Goal: Task Accomplishment & Management: Complete application form

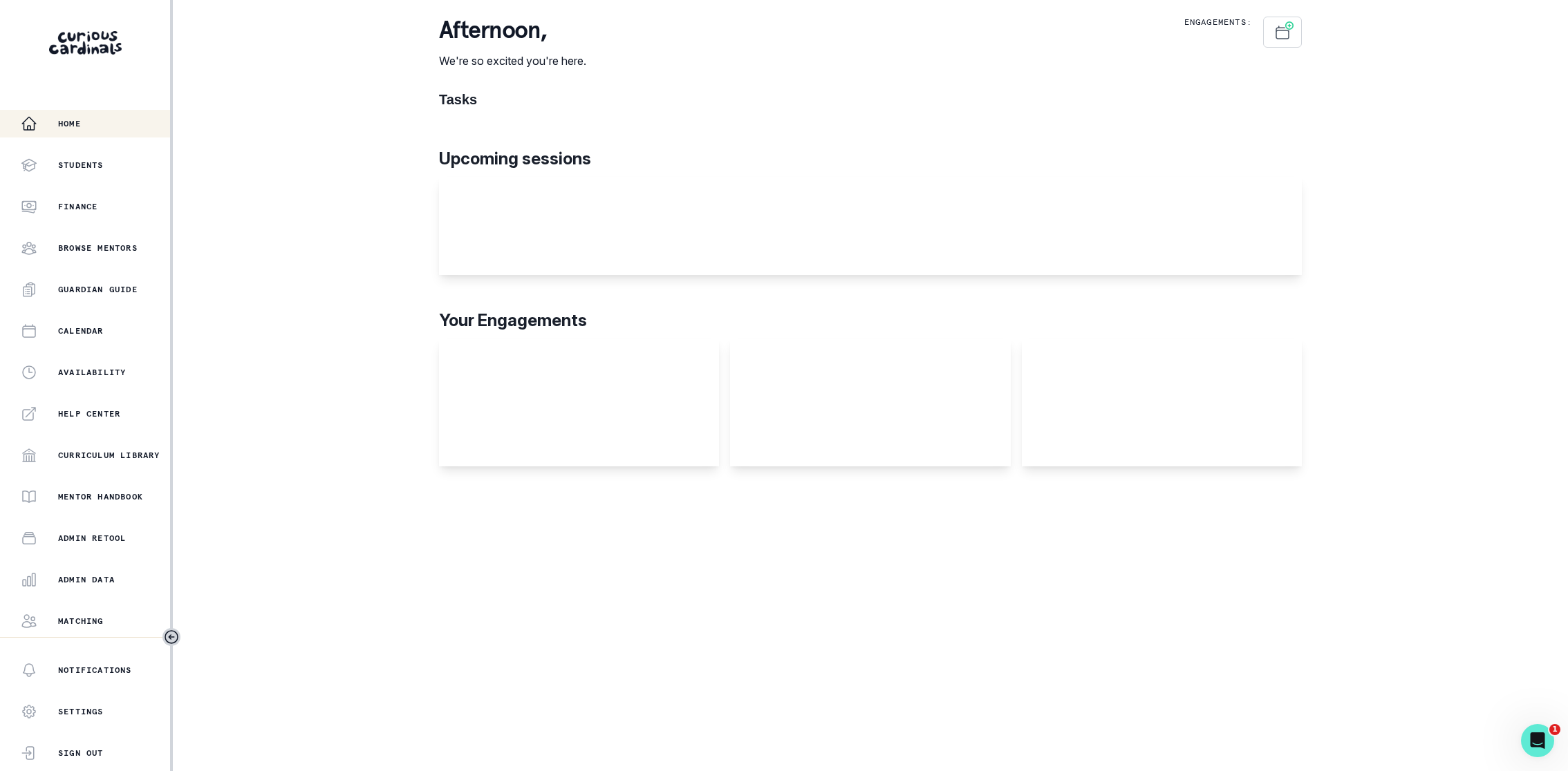
scroll to position [80, 0]
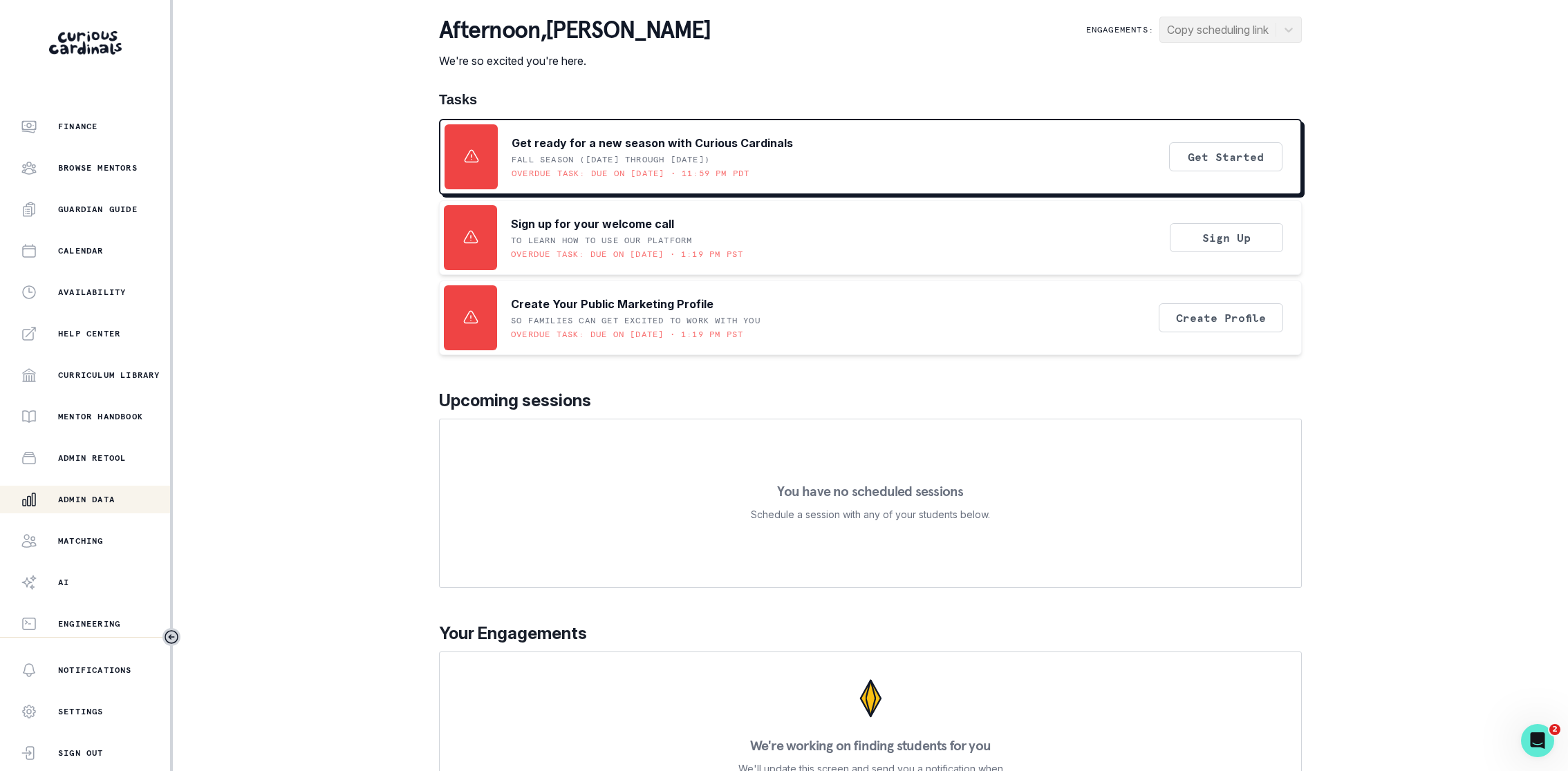
click at [82, 490] on button "Admin Data" at bounding box center [85, 499] width 170 height 28
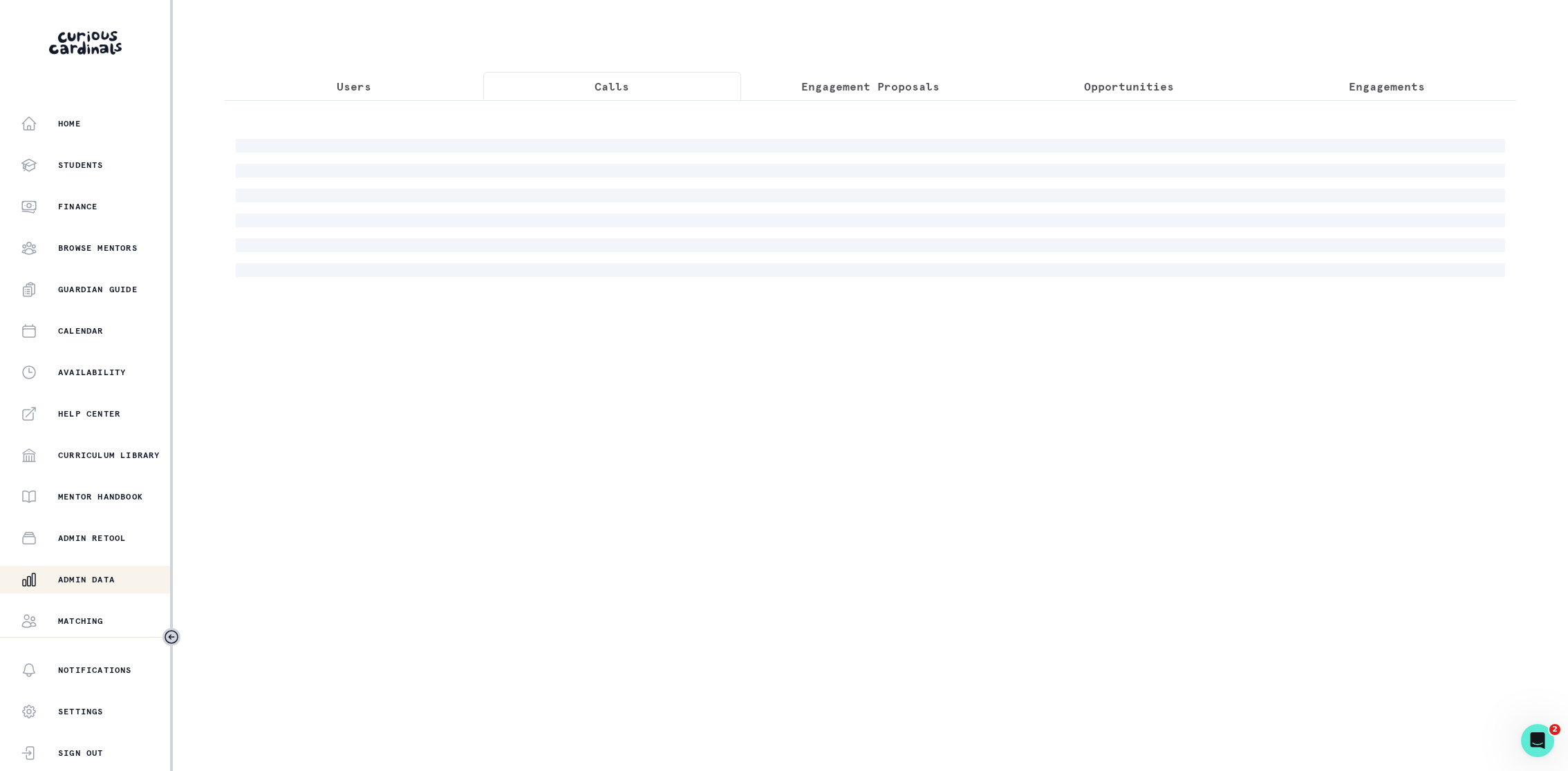
click at [620, 82] on p "Calls" at bounding box center [611, 86] width 34 height 17
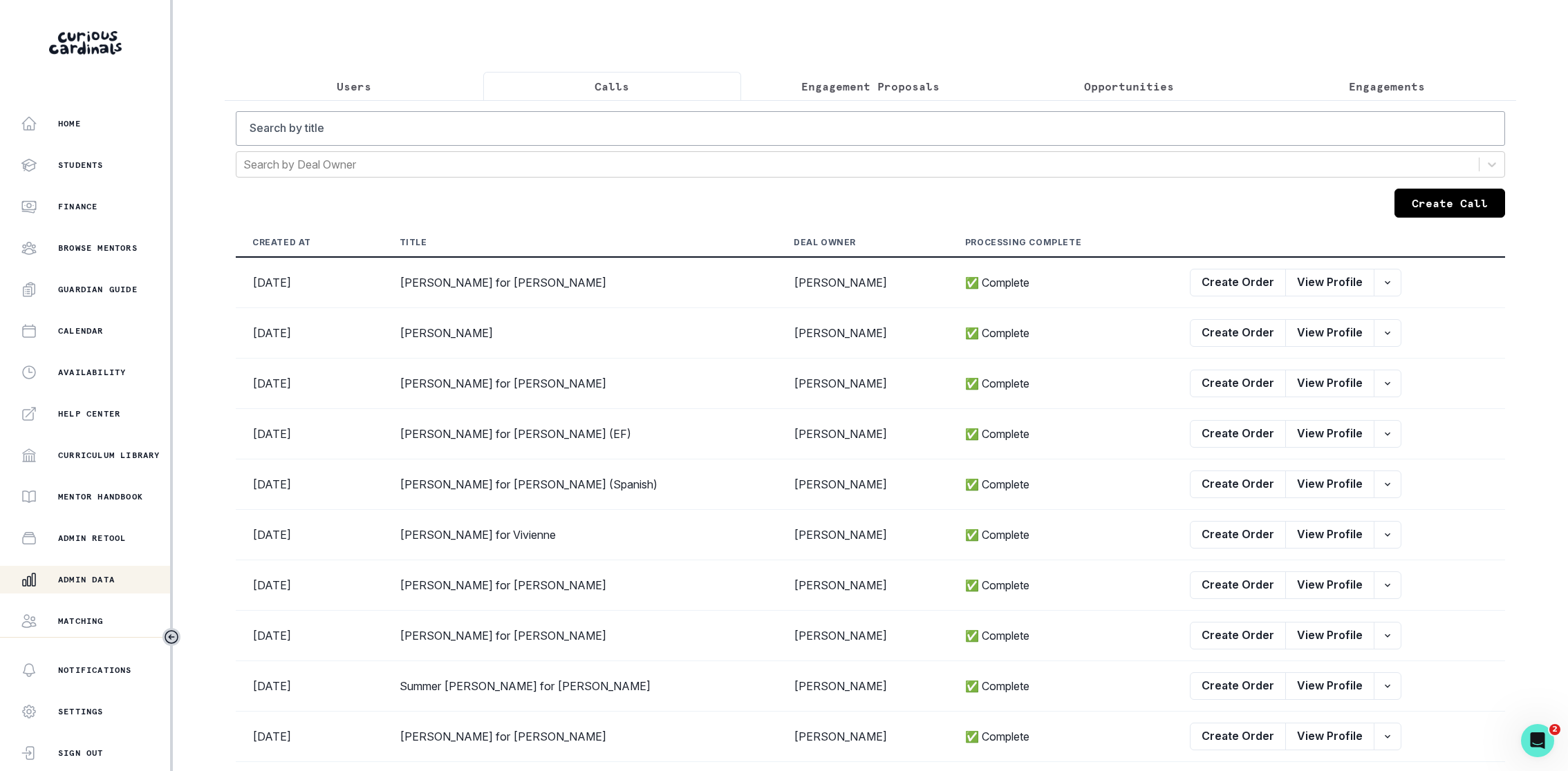
click at [1472, 196] on button "Create Call" at bounding box center [1450, 203] width 110 height 29
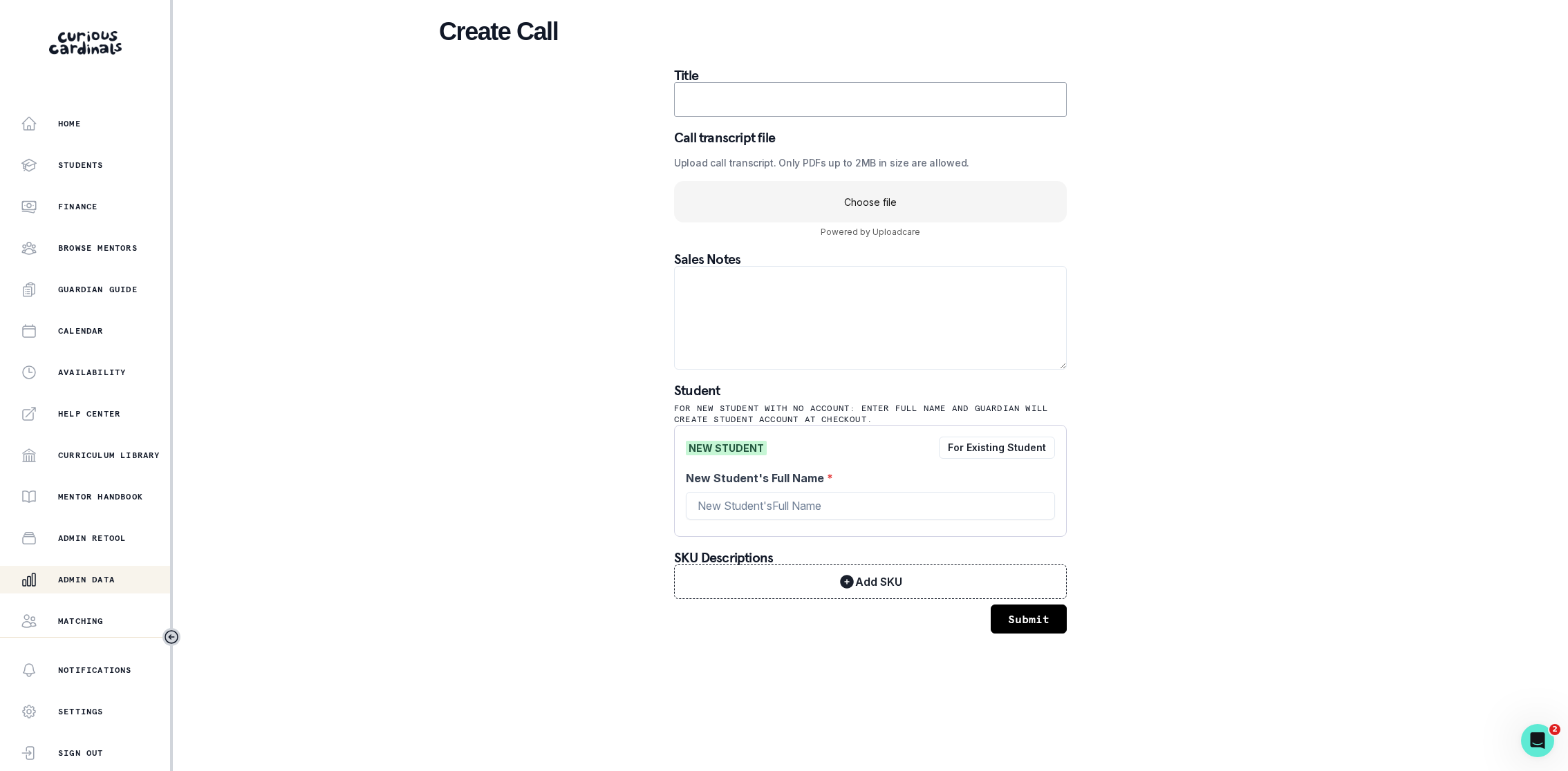
click at [859, 106] on input "text" at bounding box center [870, 99] width 392 height 34
paste input "[PERSON_NAME] - Mentor for [PERSON_NAME]"
click at [833, 92] on input "[PERSON_NAME] - Mentor for [PERSON_NAME]" at bounding box center [870, 99] width 392 height 34
click at [856, 97] on input "[PERSON_NAME] for [PERSON_NAME]" at bounding box center [870, 99] width 392 height 34
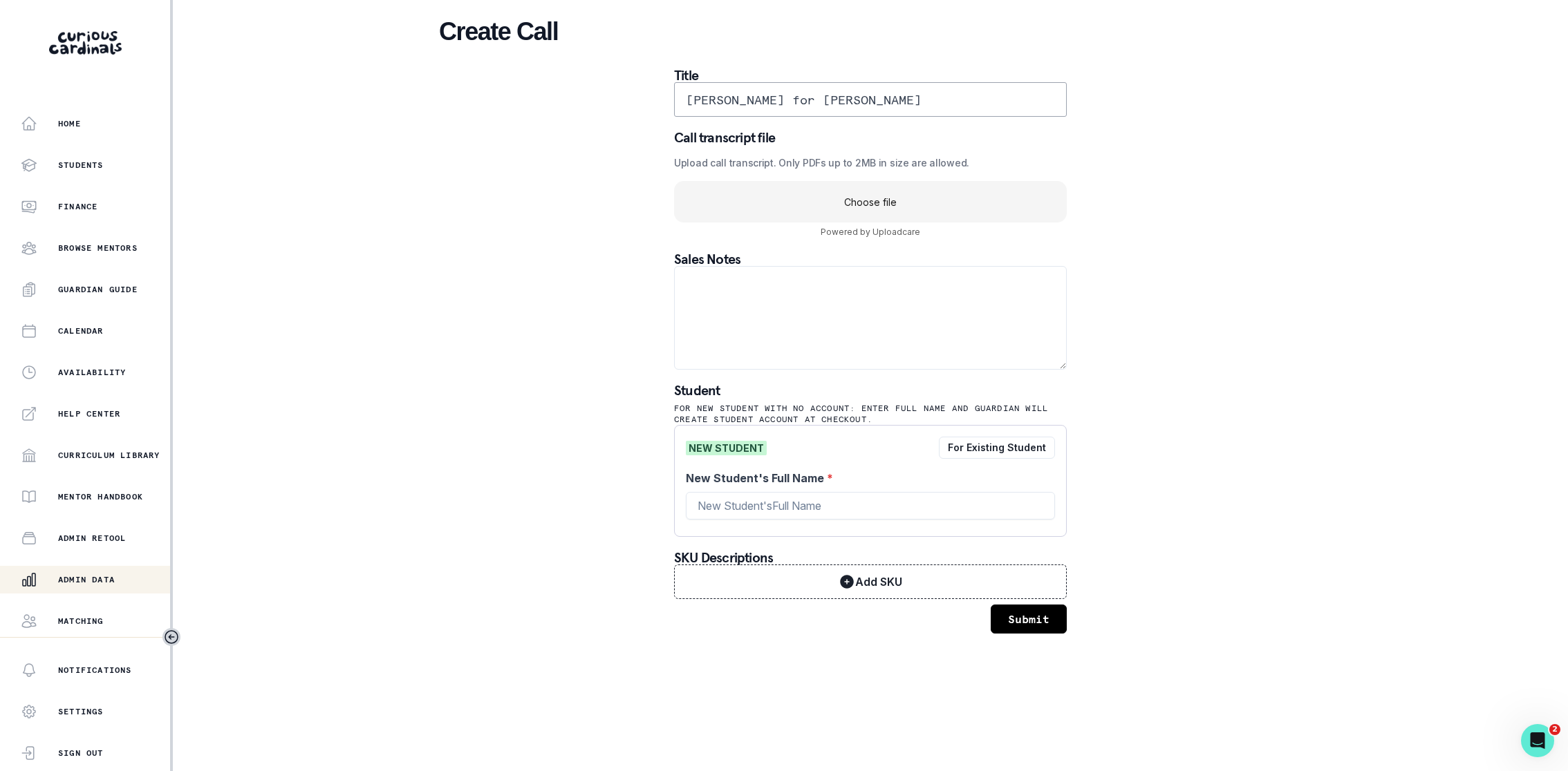
click at [856, 97] on input "[PERSON_NAME] for [PERSON_NAME]" at bounding box center [870, 99] width 392 height 34
type input "[PERSON_NAME] for [PERSON_NAME]"
click at [731, 525] on div "NEW STUDENT For Existing Student New Student's Full Name *" at bounding box center [870, 481] width 392 height 112
click at [751, 505] on input "New Student's Full Name *" at bounding box center [870, 506] width 369 height 28
paste input "[PERSON_NAME]"
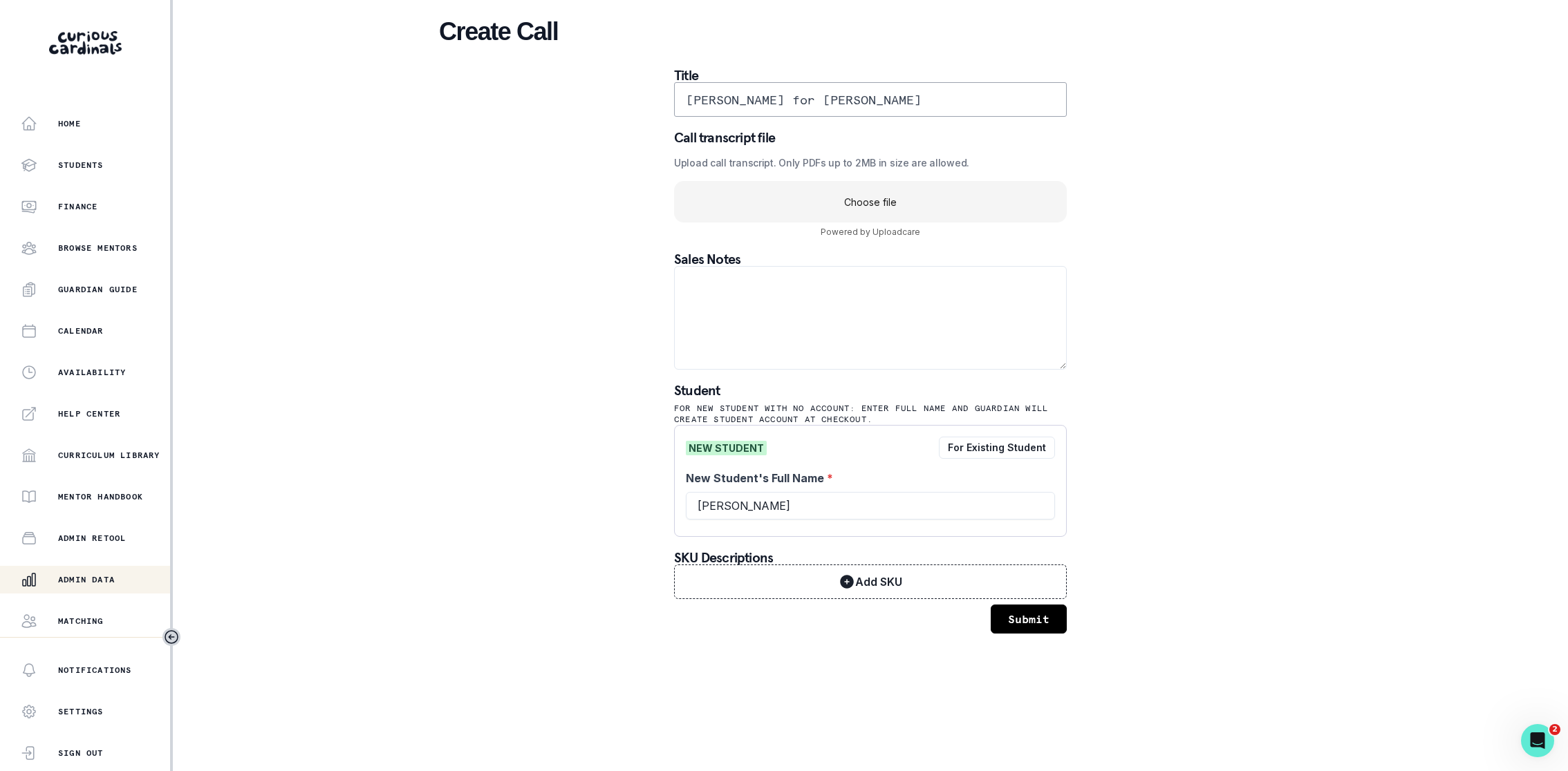
click at [770, 101] on input "[PERSON_NAME] for [PERSON_NAME]" at bounding box center [870, 99] width 392 height 34
click at [802, 512] on input "[PERSON_NAME]" at bounding box center [870, 506] width 369 height 28
paste input "Saroken"
type input "[PERSON_NAME]"
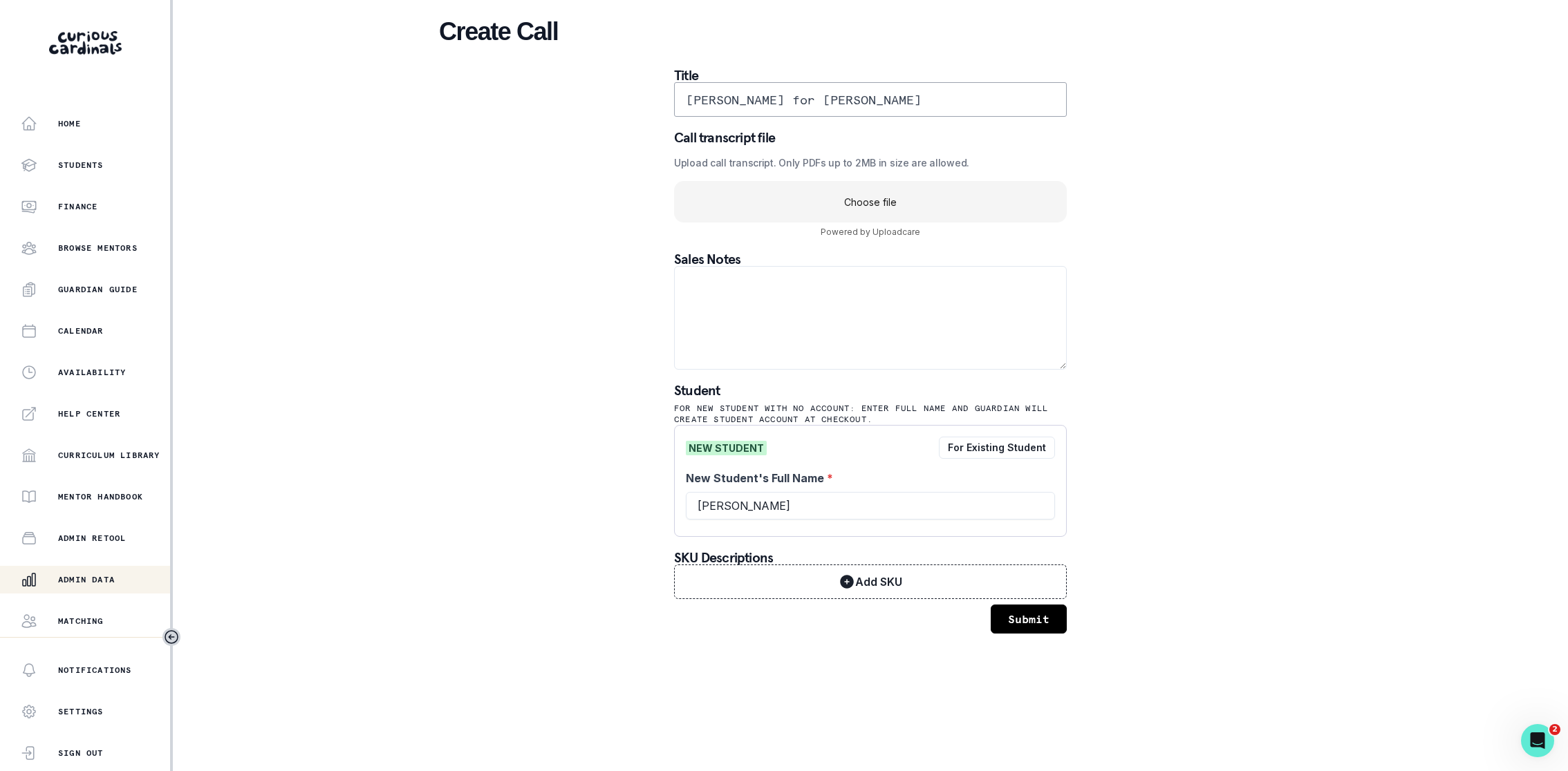
click at [1287, 416] on div "Create Call Title [PERSON_NAME] for [PERSON_NAME] Call transcript file Upload c…" at bounding box center [870, 325] width 863 height 650
click at [920, 295] on textarea at bounding box center [870, 318] width 392 height 104
paste textarea "LOREMIP DOLORSI • AMET 0, 9043 Conse Adipisc 🤪 Elitseddoei & temporinc: 8ut lab…"
type textarea "LOREMIP DOLORSI • AMET 0, 9043 Conse Adipisc 🤪 Elitseddoei & temporinc: 8ut lab…"
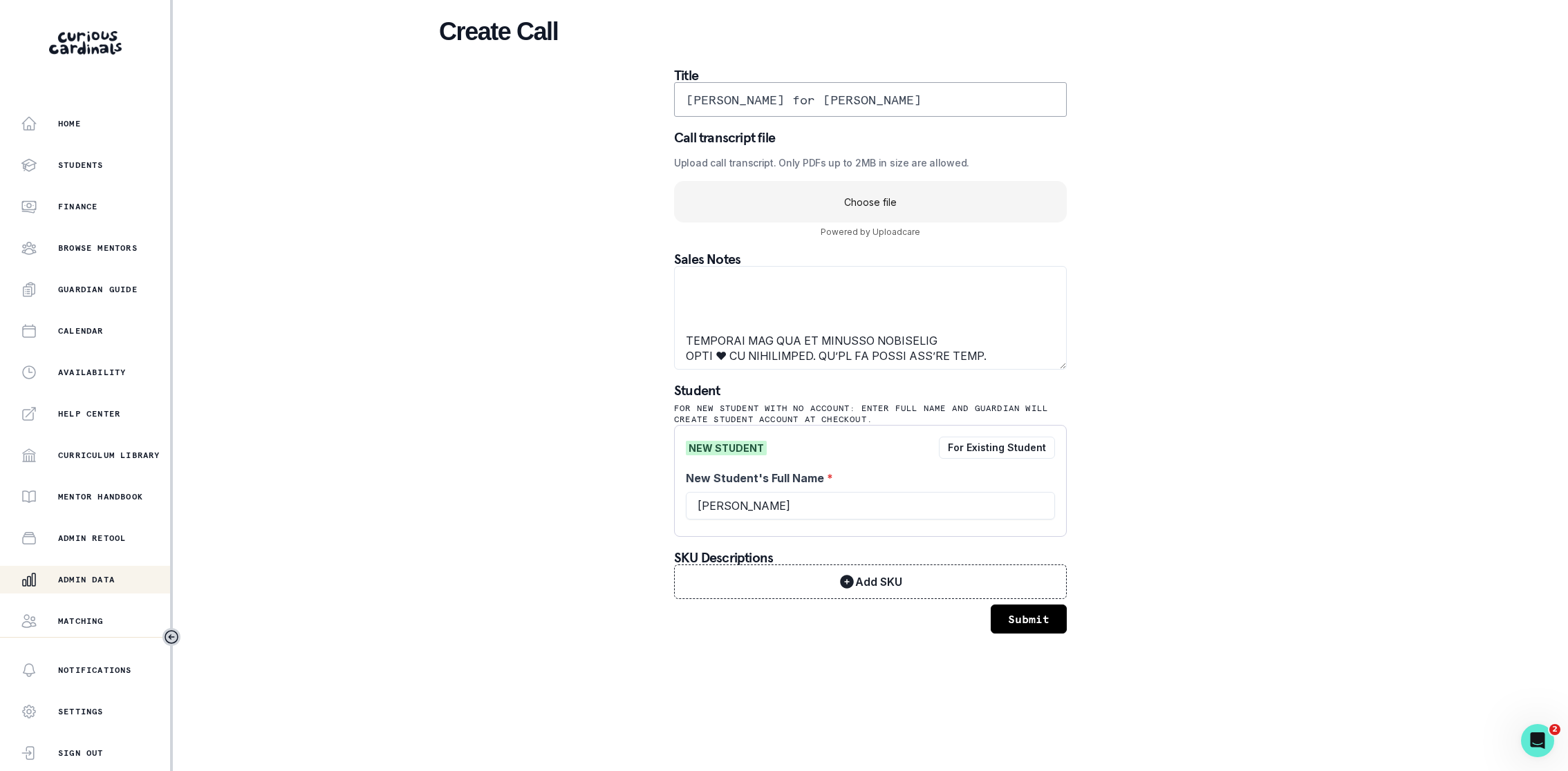
click at [1208, 374] on div "Create Call Title [PERSON_NAME] for [PERSON_NAME] Call transcript file Upload c…" at bounding box center [870, 325] width 863 height 650
click at [1166, 333] on div "Create Call Title [PERSON_NAME] for [PERSON_NAME] Call transcript file Upload c…" at bounding box center [870, 325] width 863 height 650
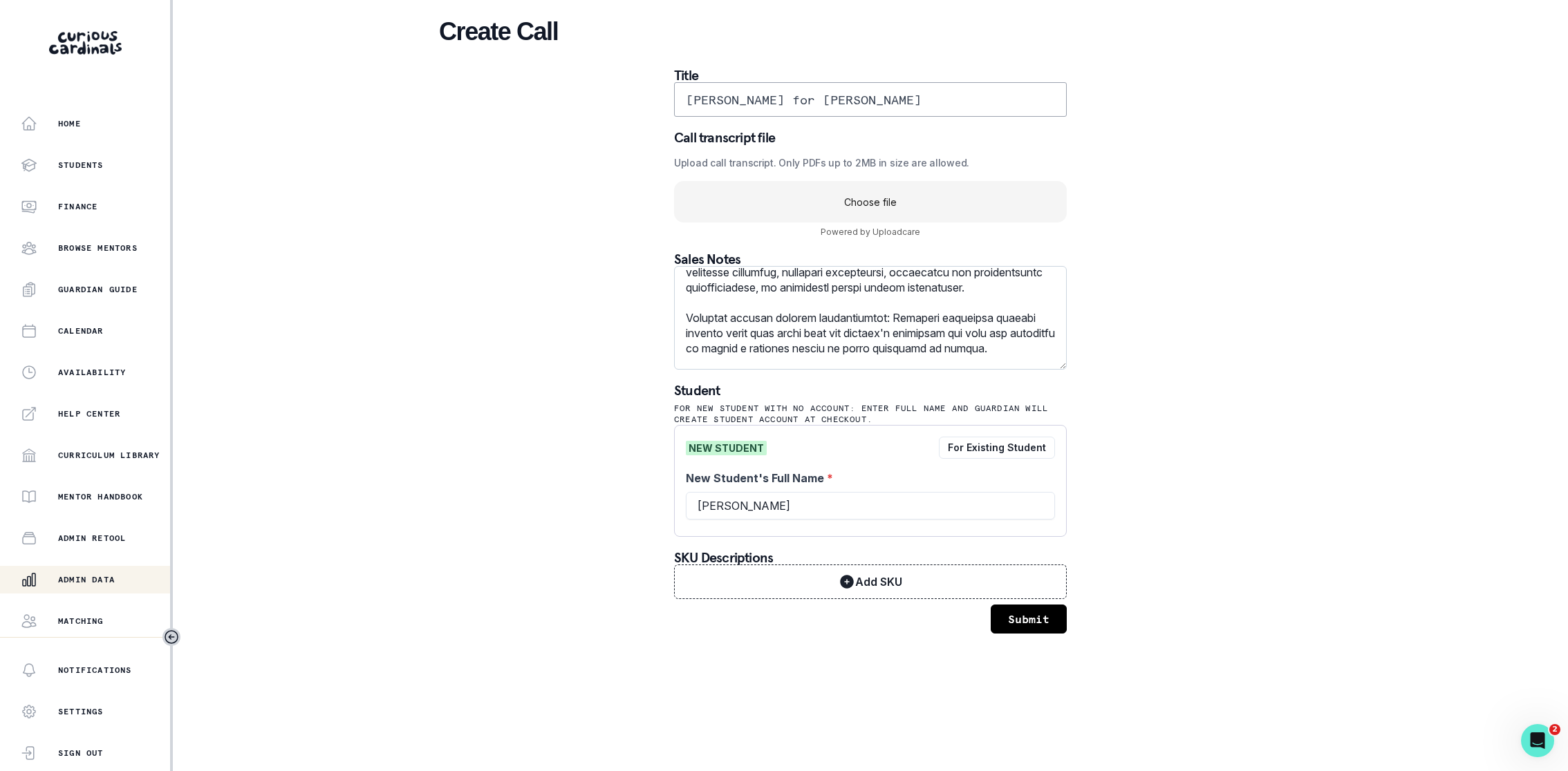
scroll to position [0, 0]
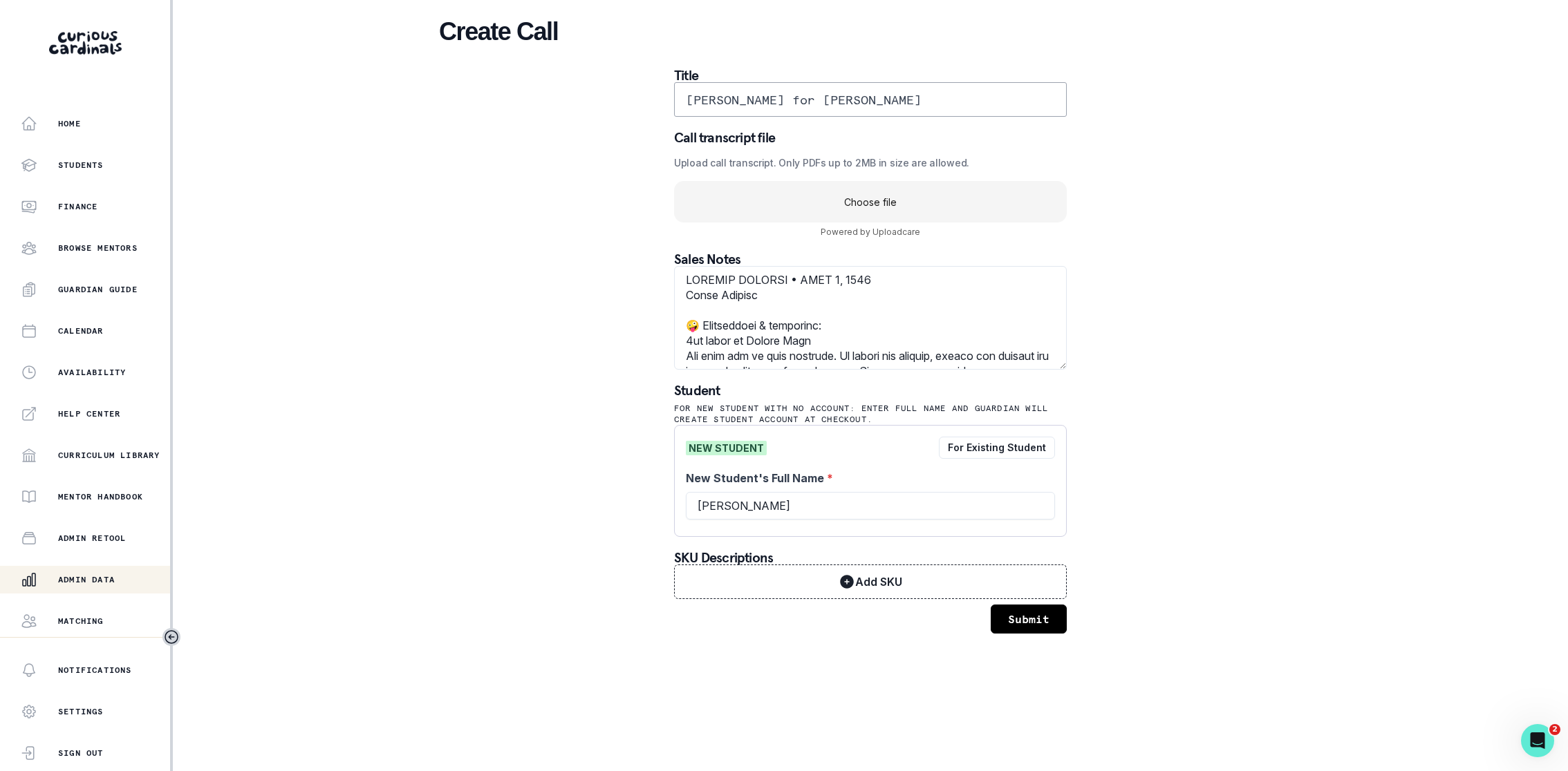
click at [1216, 324] on div "Create Call Title [PERSON_NAME] for [PERSON_NAME] Call transcript file Upload c…" at bounding box center [870, 325] width 863 height 650
click at [1030, 610] on button "Submit" at bounding box center [1029, 619] width 76 height 29
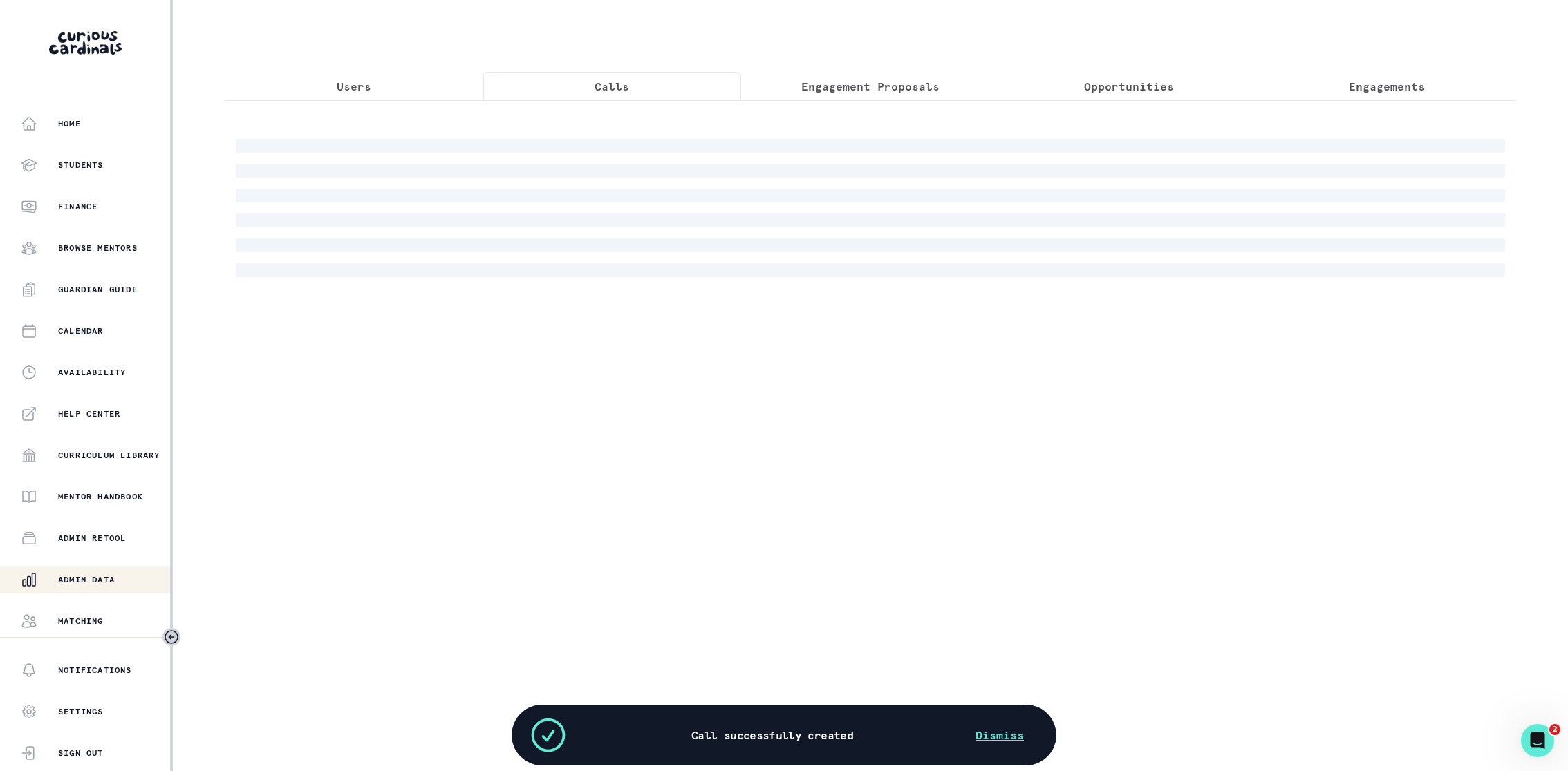
click at [639, 94] on button "Calls" at bounding box center [613, 86] width 259 height 29
